Goal: Find specific page/section

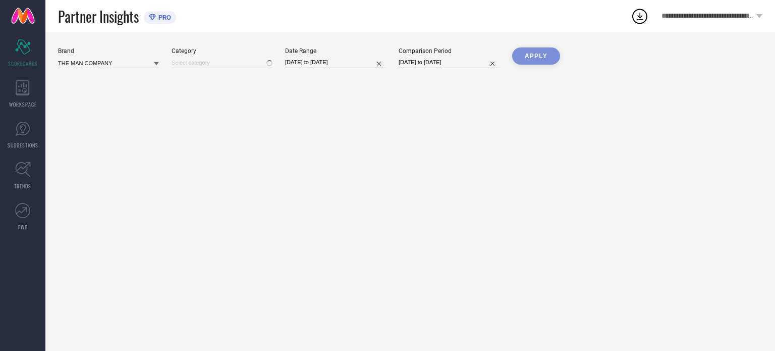
type input "All"
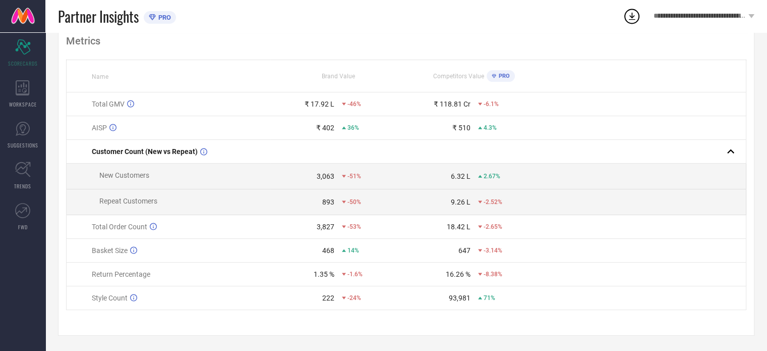
scroll to position [29, 0]
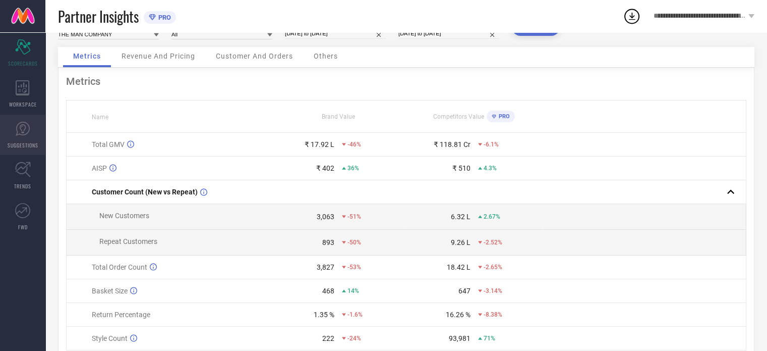
click at [24, 132] on icon at bounding box center [22, 128] width 15 height 15
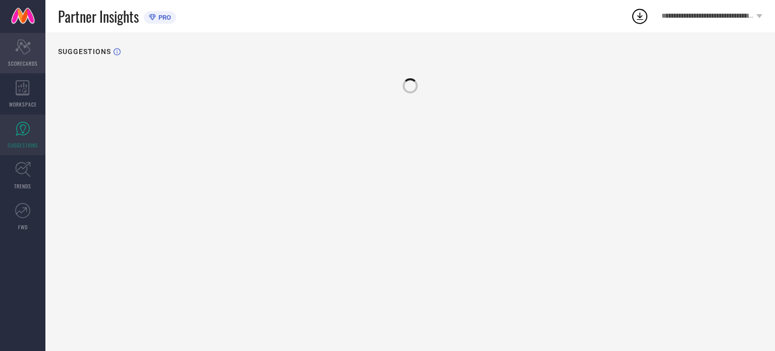
click at [16, 52] on icon "Scorecard" at bounding box center [23, 46] width 16 height 15
